Goal: Find specific page/section: Find specific page/section

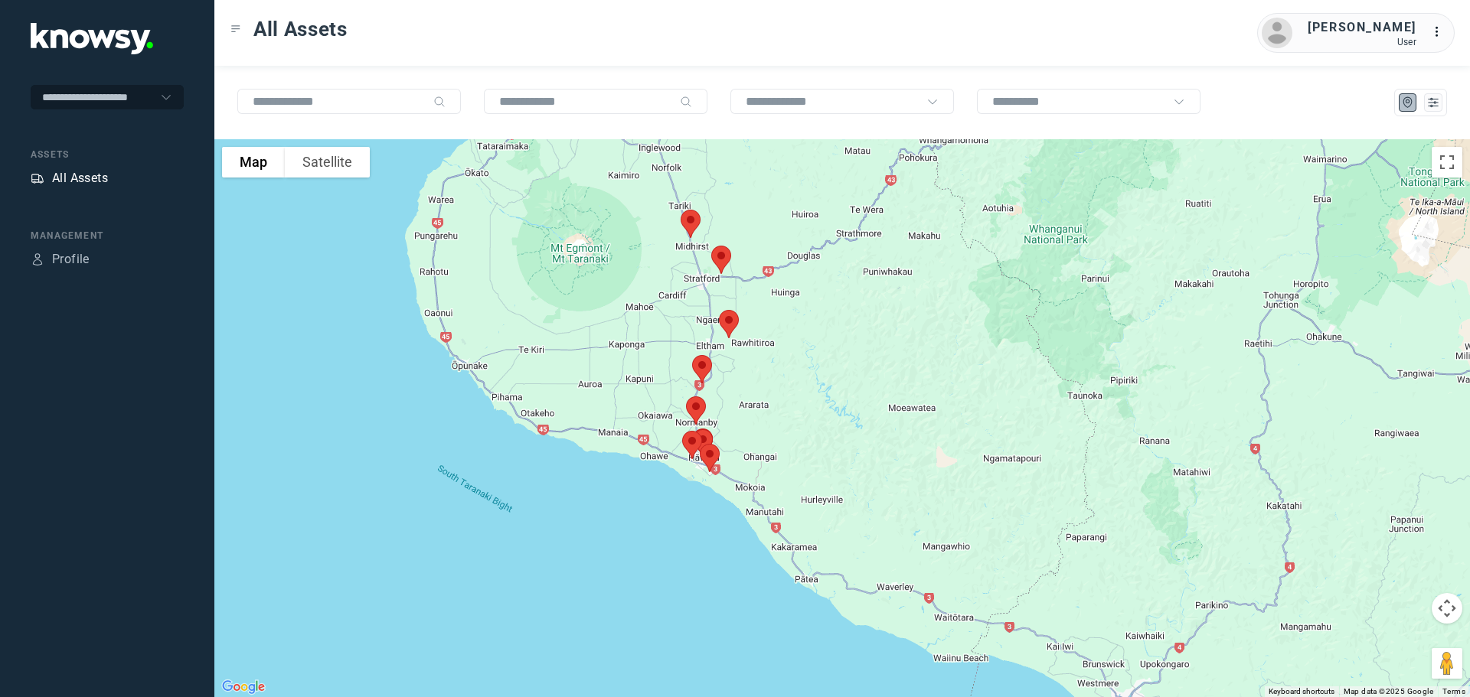
click at [90, 176] on div "All Assets" at bounding box center [80, 178] width 56 height 18
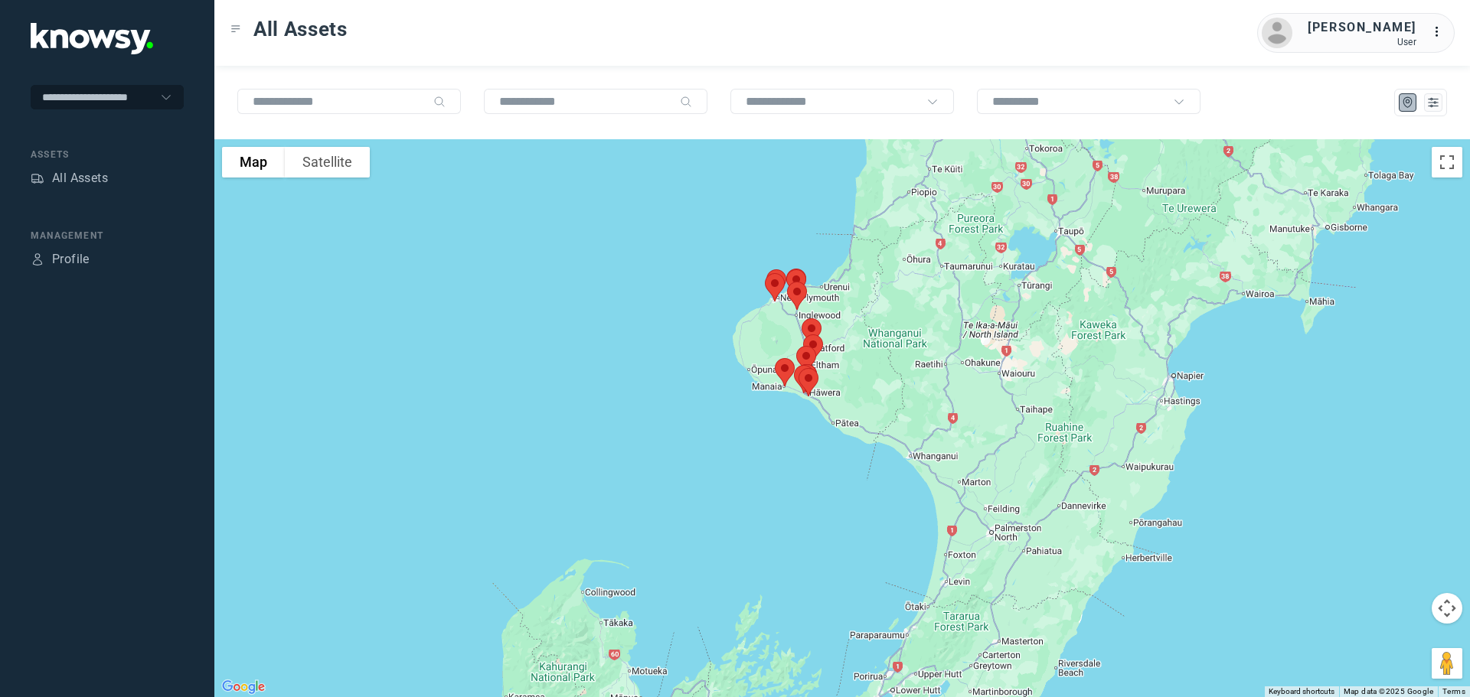
drag, startPoint x: 850, startPoint y: 325, endPoint x: 862, endPoint y: 390, distance: 65.3
click at [862, 390] on div at bounding box center [841, 418] width 1255 height 558
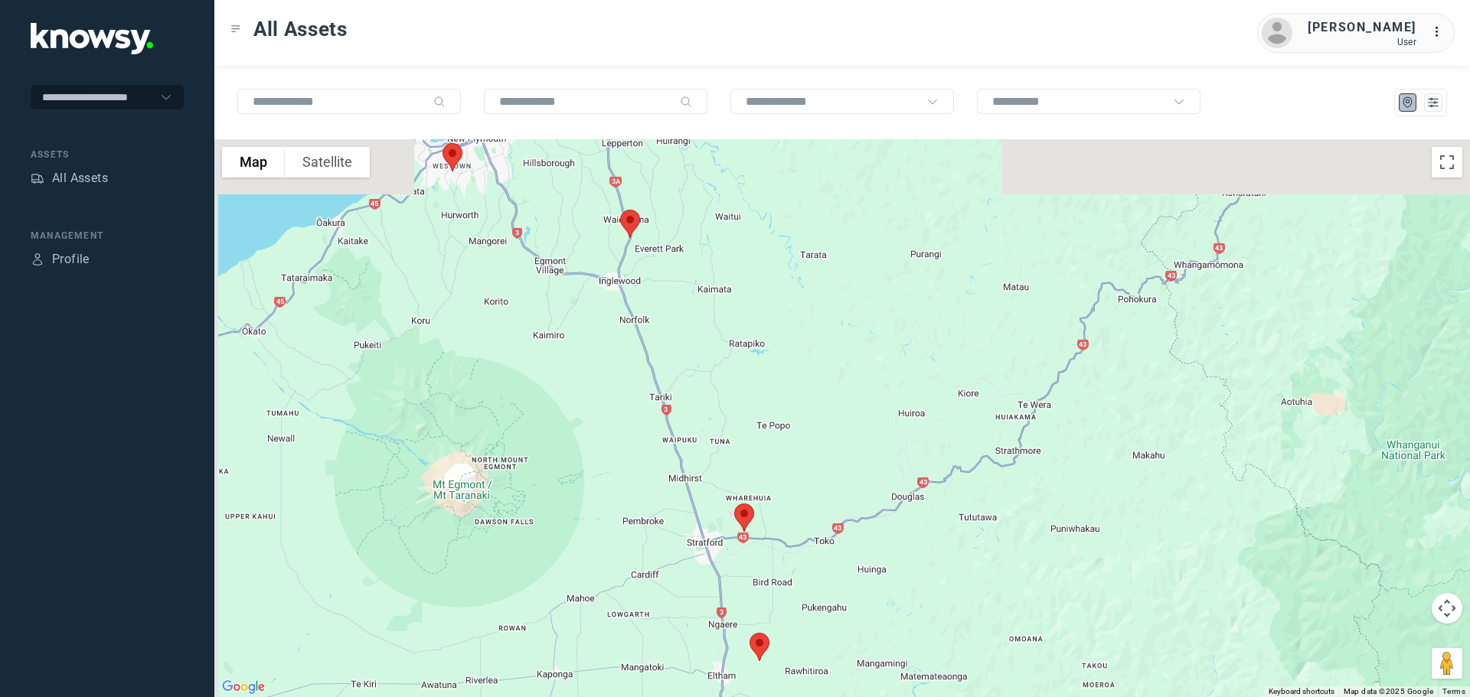
drag, startPoint x: 607, startPoint y: 267, endPoint x: 994, endPoint y: 507, distance: 455.4
click at [994, 507] on div at bounding box center [841, 418] width 1255 height 558
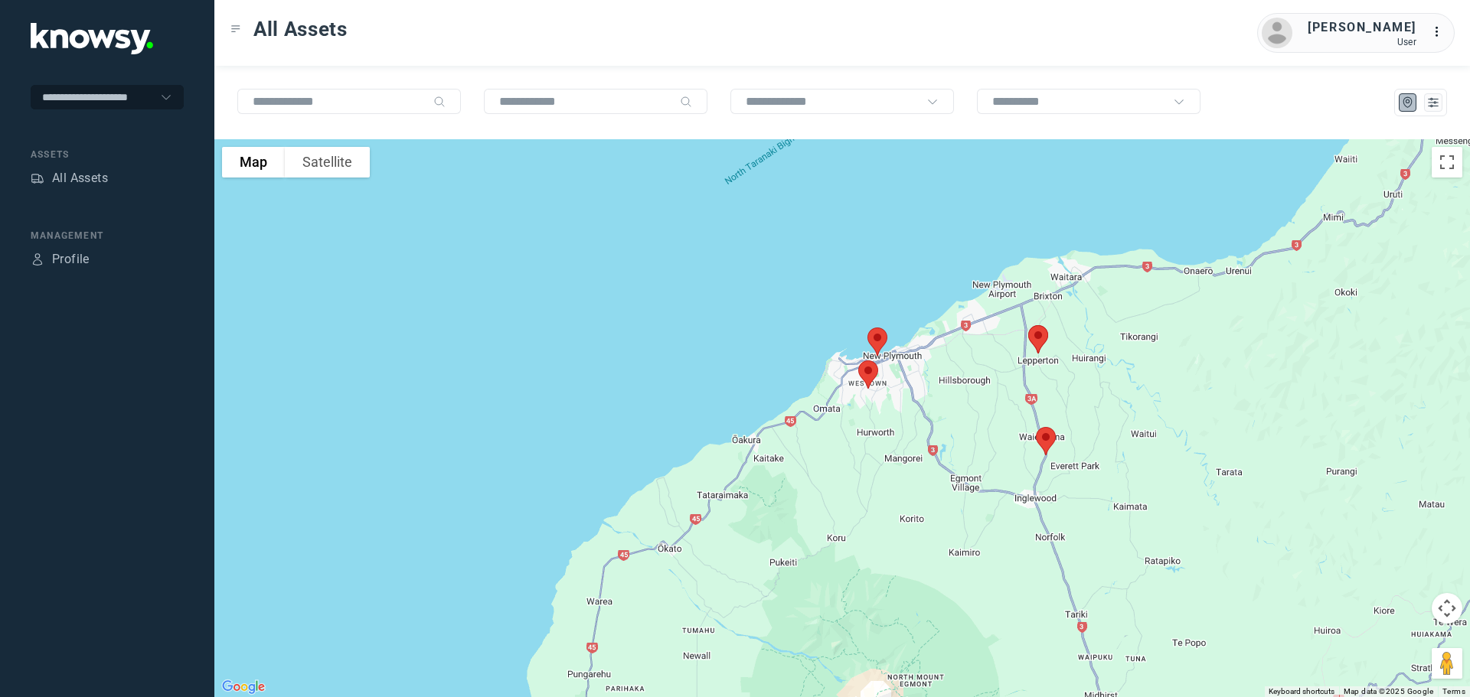
drag, startPoint x: 1056, startPoint y: 543, endPoint x: 964, endPoint y: 489, distance: 106.3
click at [974, 496] on div at bounding box center [841, 418] width 1255 height 558
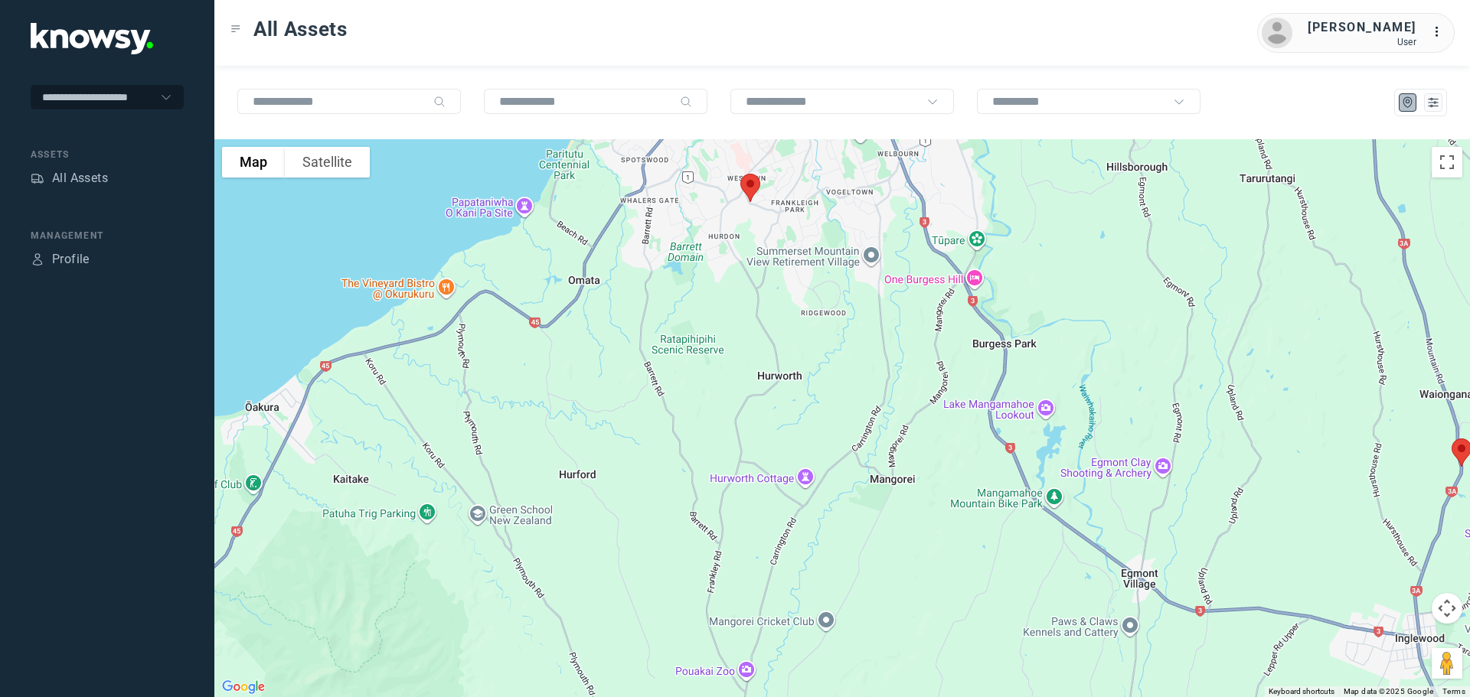
click at [747, 182] on img at bounding box center [750, 188] width 32 height 41
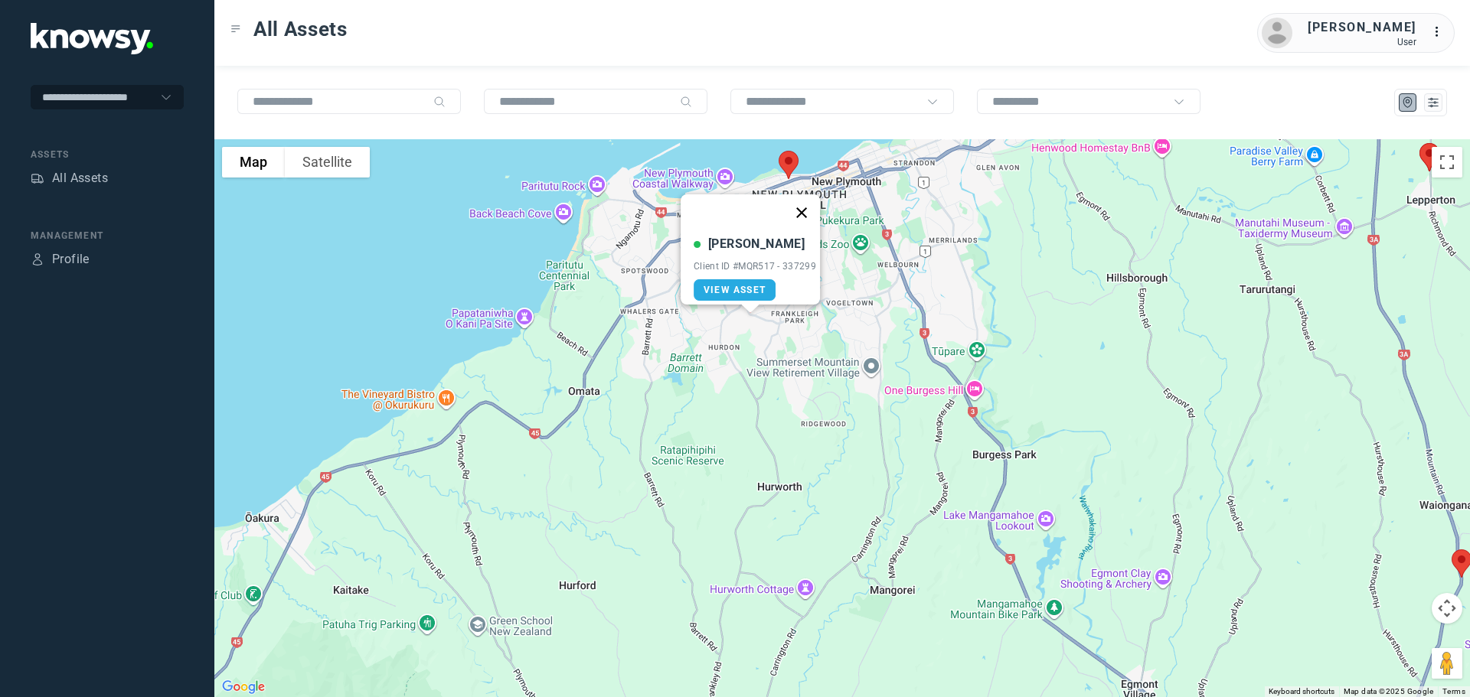
click at [811, 204] on button "Close" at bounding box center [801, 212] width 37 height 37
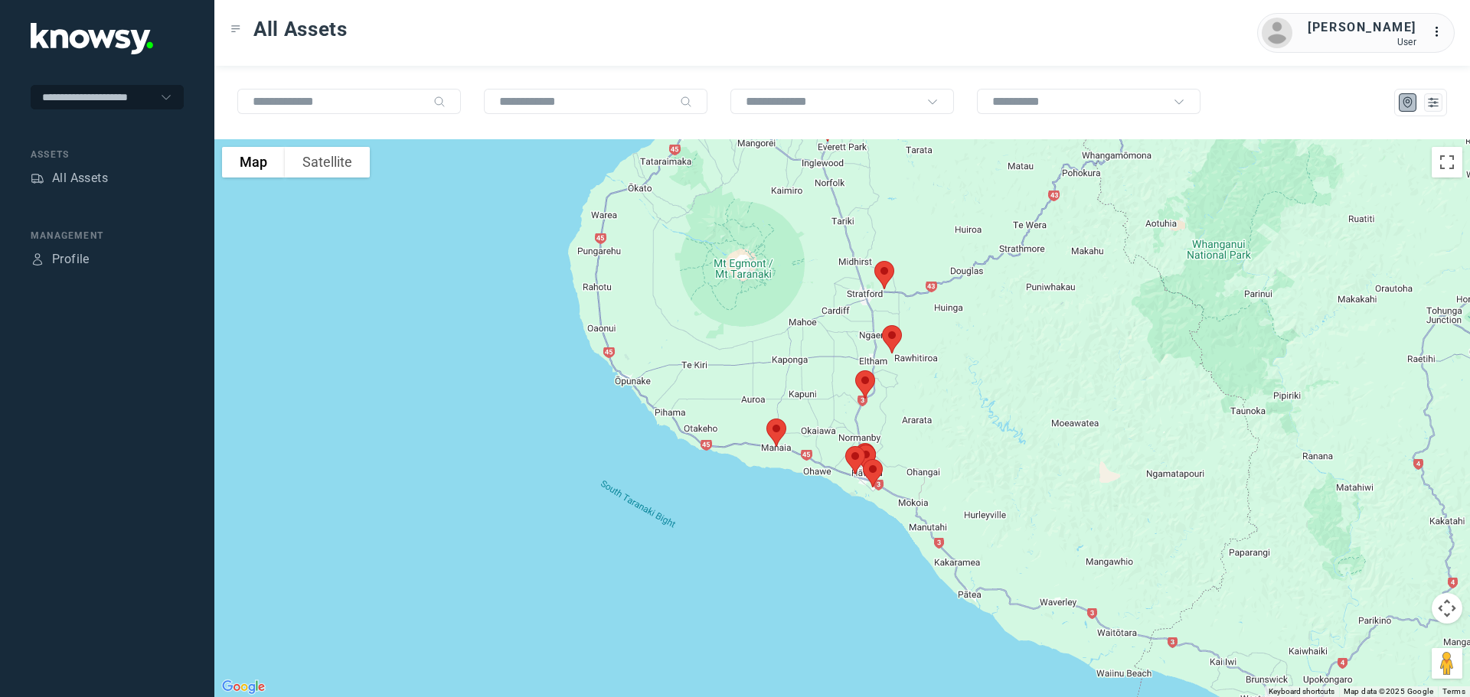
drag, startPoint x: 1026, startPoint y: 635, endPoint x: 788, endPoint y: 153, distance: 537.5
click at [788, 153] on div at bounding box center [841, 418] width 1255 height 558
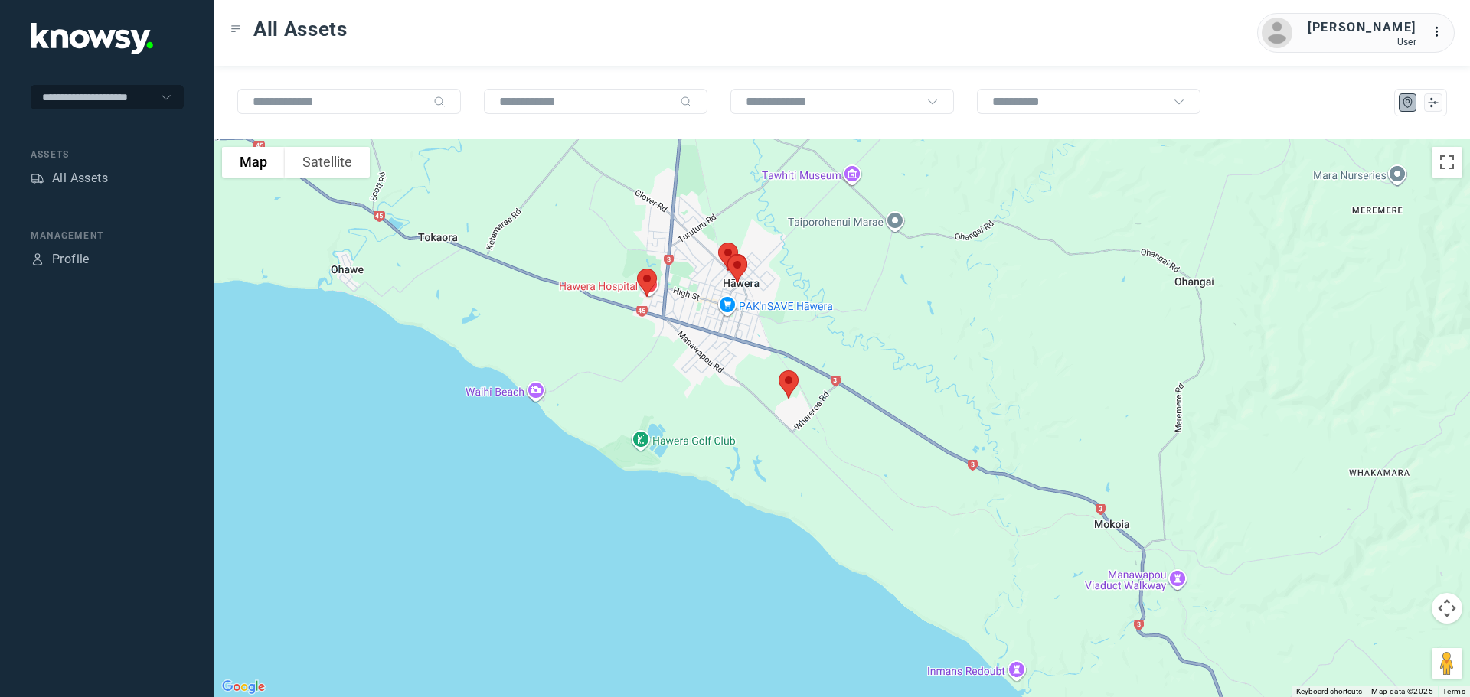
click at [646, 276] on img at bounding box center [647, 283] width 32 height 41
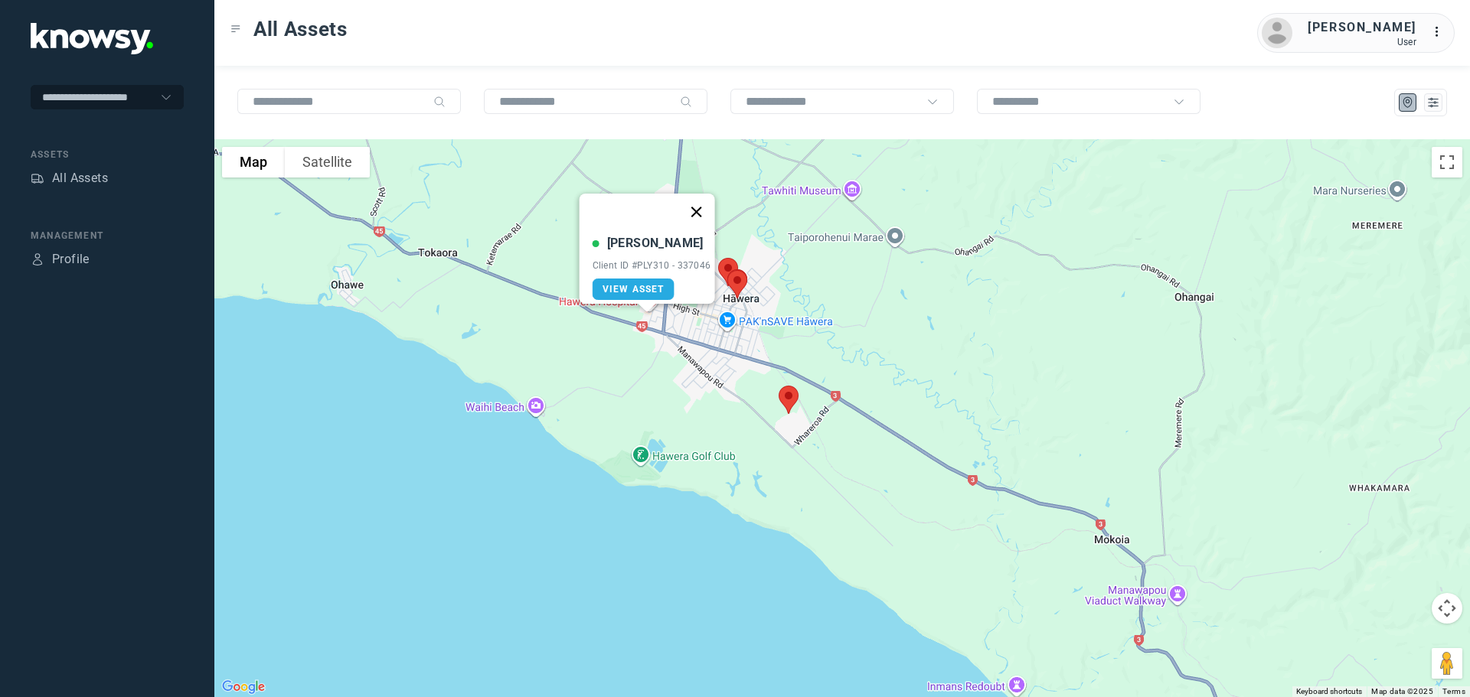
click at [700, 201] on button "Close" at bounding box center [695, 212] width 37 height 37
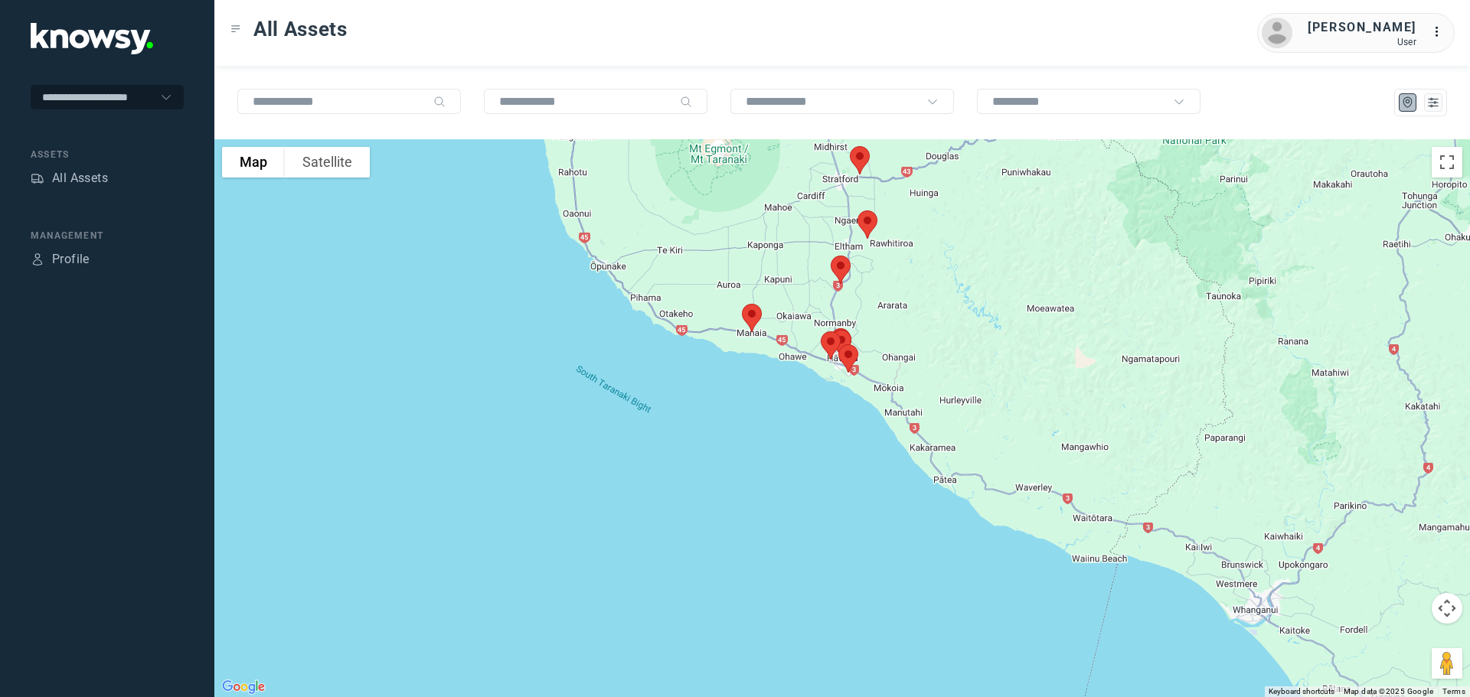
drag, startPoint x: 909, startPoint y: 325, endPoint x: 903, endPoint y: 455, distance: 130.2
click at [903, 455] on div "To navigate, press the arrow keys." at bounding box center [841, 418] width 1255 height 558
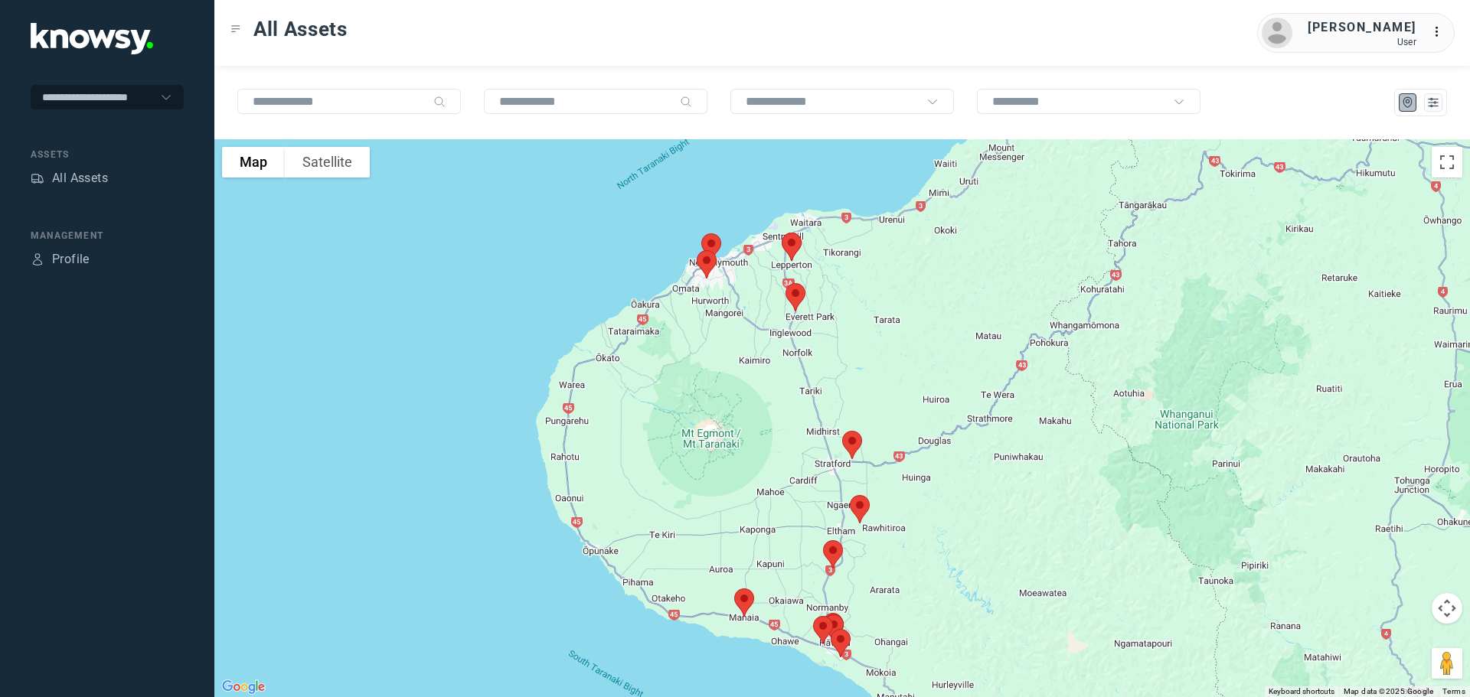
drag, startPoint x: 908, startPoint y: 366, endPoint x: 908, endPoint y: 429, distance: 62.8
click at [908, 429] on div at bounding box center [841, 418] width 1255 height 558
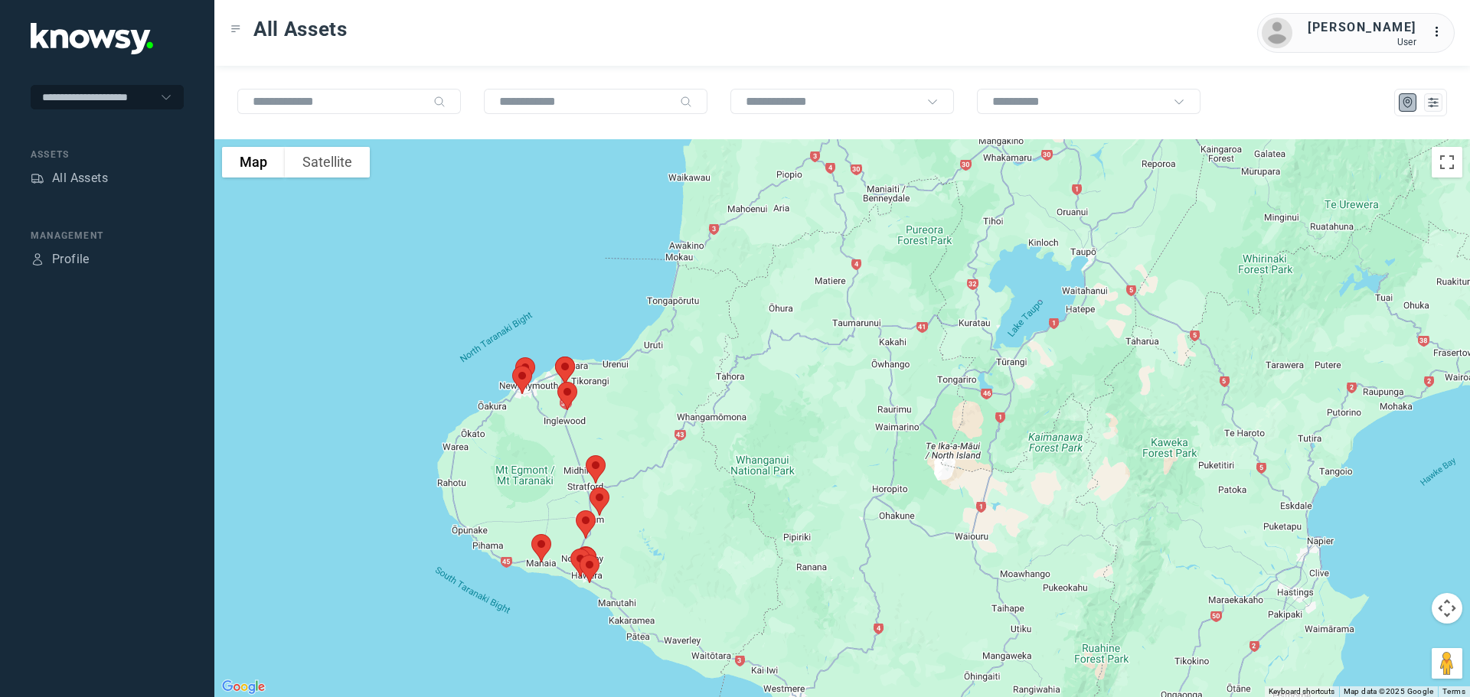
drag, startPoint x: 1095, startPoint y: 288, endPoint x: 935, endPoint y: 393, distance: 192.3
click at [804, 341] on div at bounding box center [841, 418] width 1255 height 558
